Goal: Communication & Community: Share content

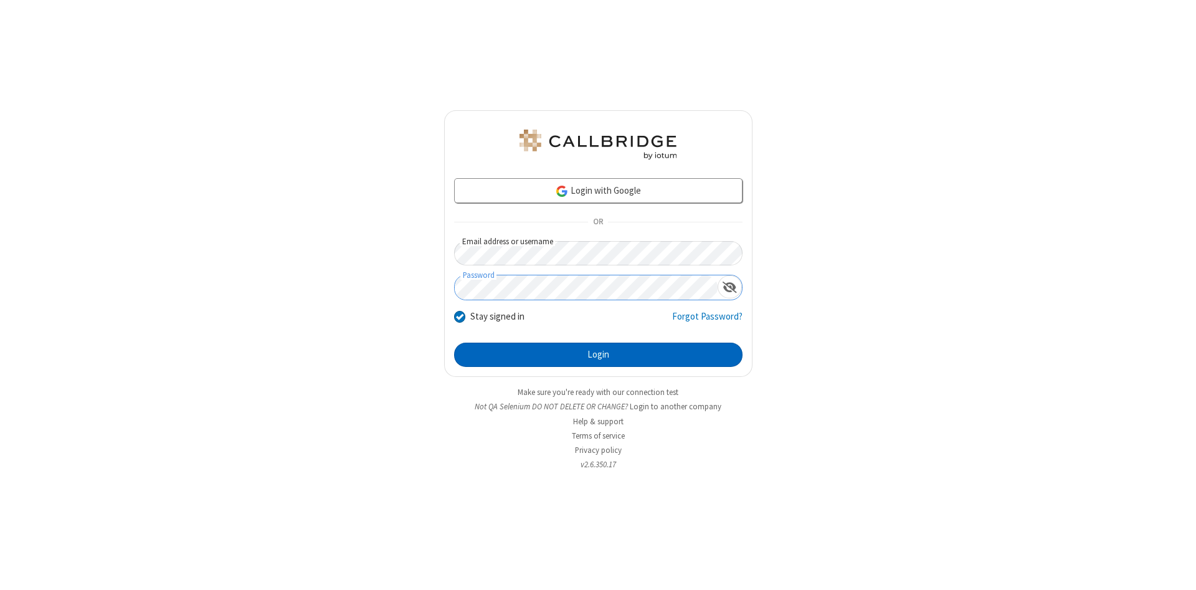
click at [598, 355] on button "Login" at bounding box center [598, 354] width 288 height 25
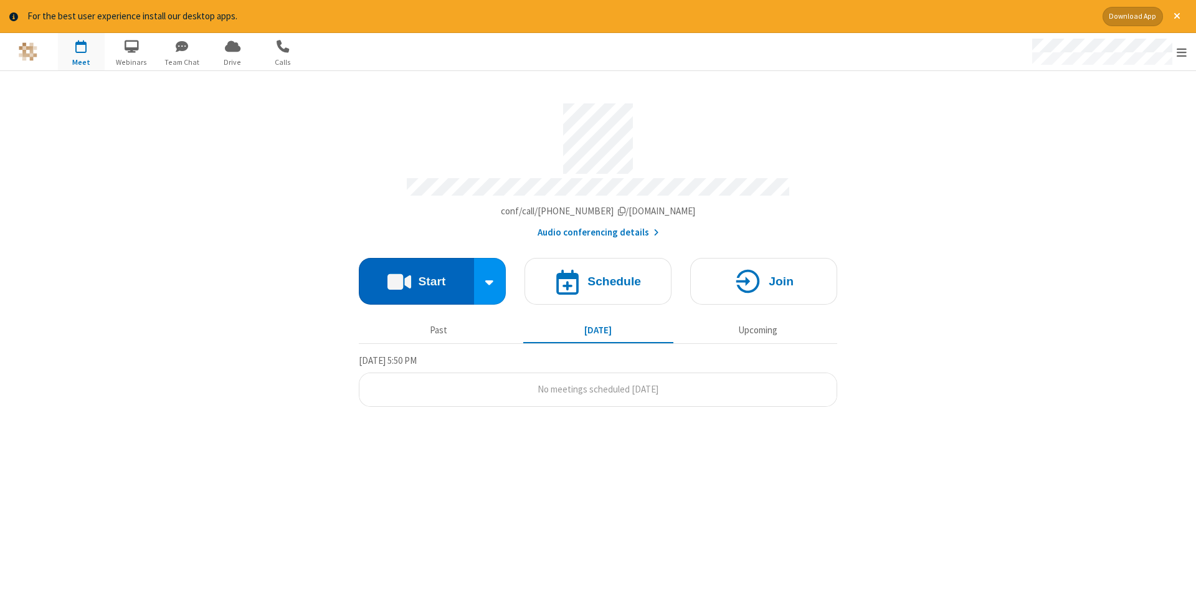
click at [416, 276] on button "Start" at bounding box center [416, 281] width 115 height 47
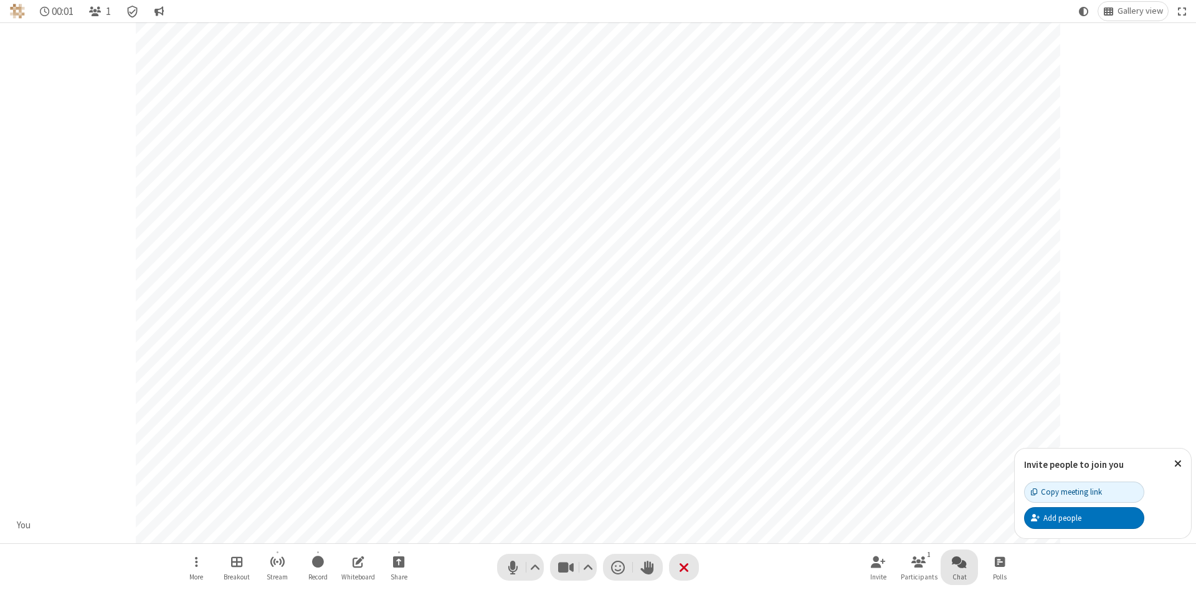
click at [959, 561] on span "Open chat" at bounding box center [958, 562] width 15 height 16
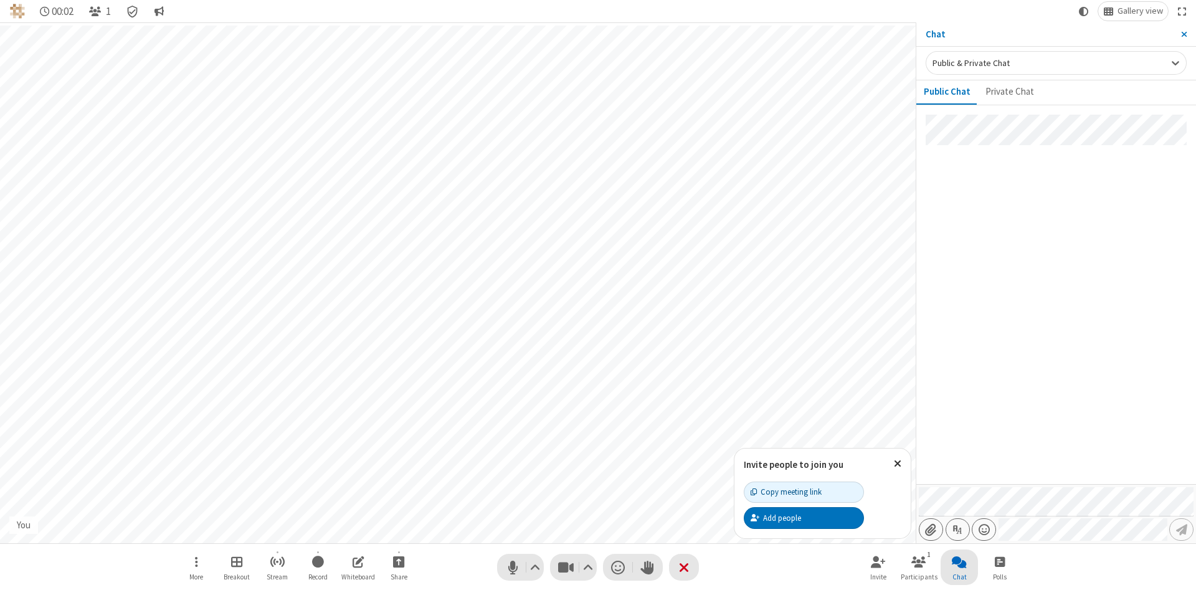
type input "C:\fakepath\doc_test.docx"
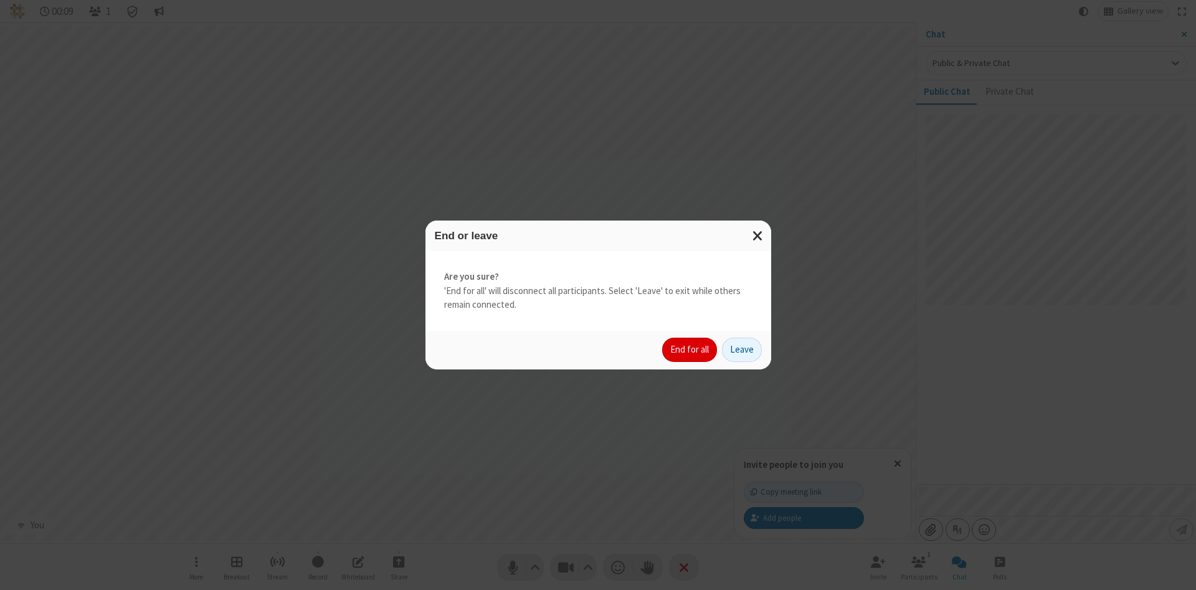
click at [690, 349] on button "End for all" at bounding box center [689, 349] width 55 height 25
